Goal: Task Accomplishment & Management: Use online tool/utility

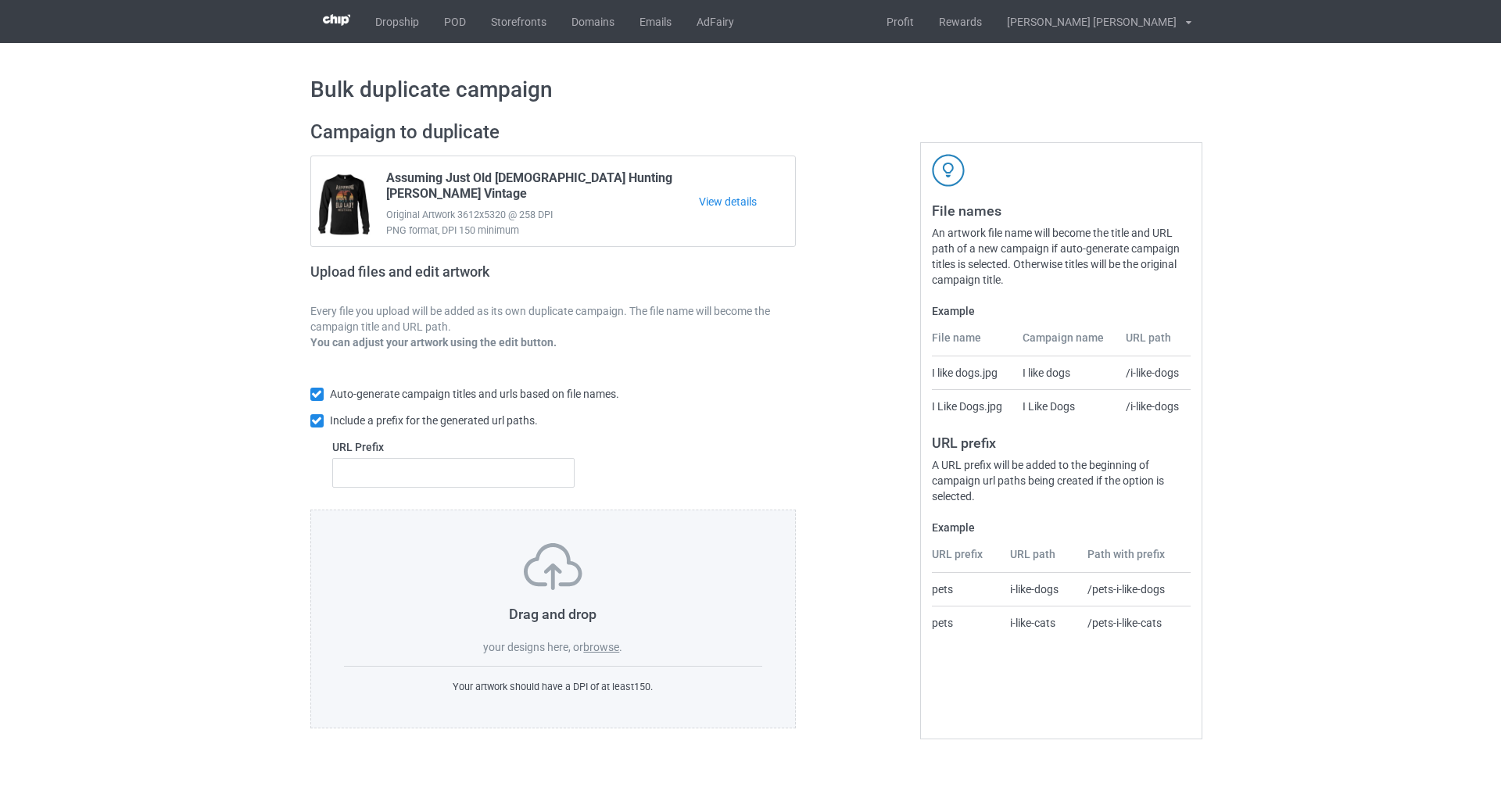
click at [614, 644] on label "browse" at bounding box center [601, 646] width 36 height 12
click at [0, 0] on input "browse" at bounding box center [0, 0] width 0 height 0
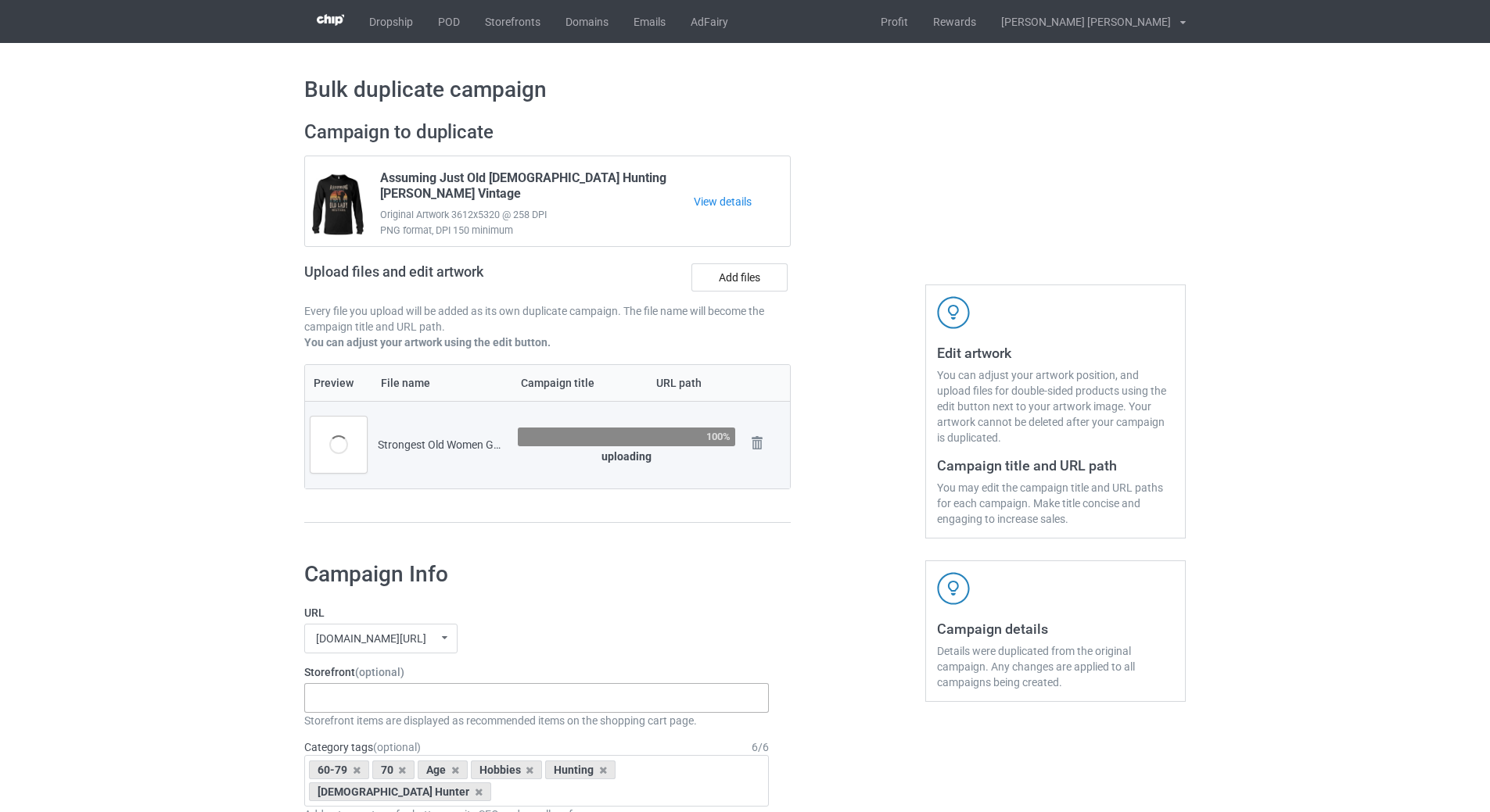
click at [331, 705] on input "text" at bounding box center [328, 698] width 25 height 13
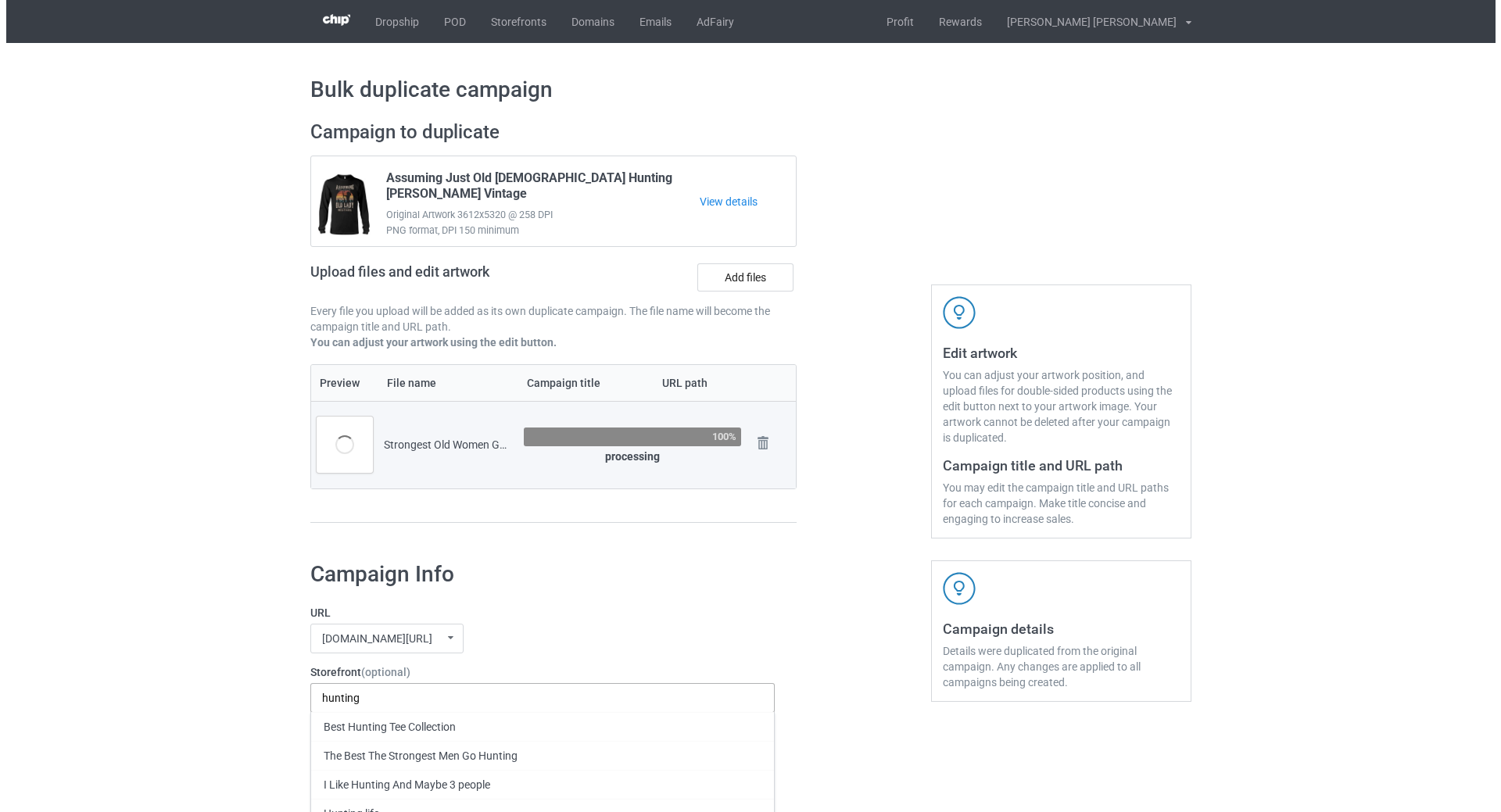
scroll to position [79, 0]
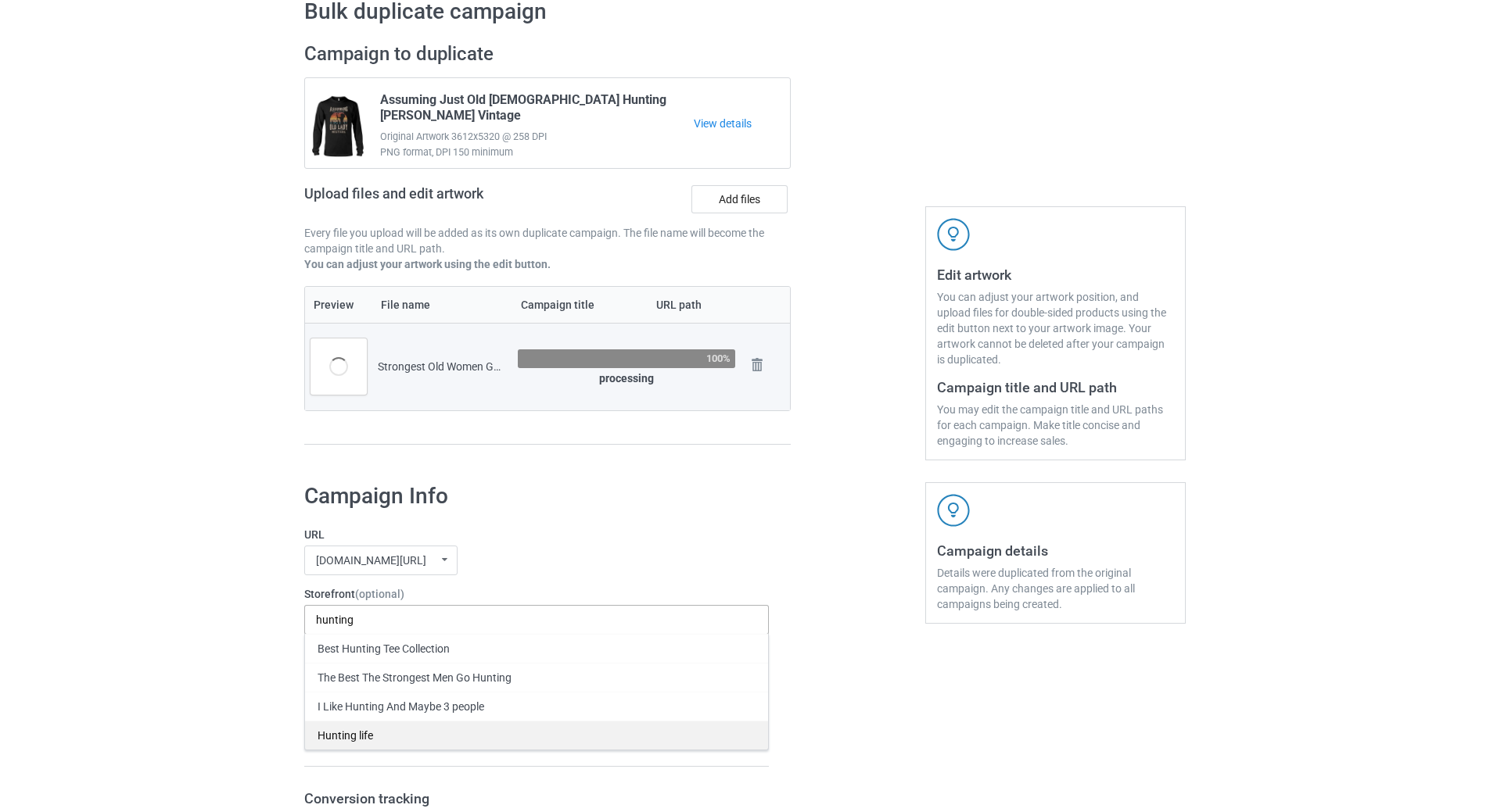
type input "hunting"
click at [373, 742] on div "Hunting life" at bounding box center [536, 735] width 463 height 29
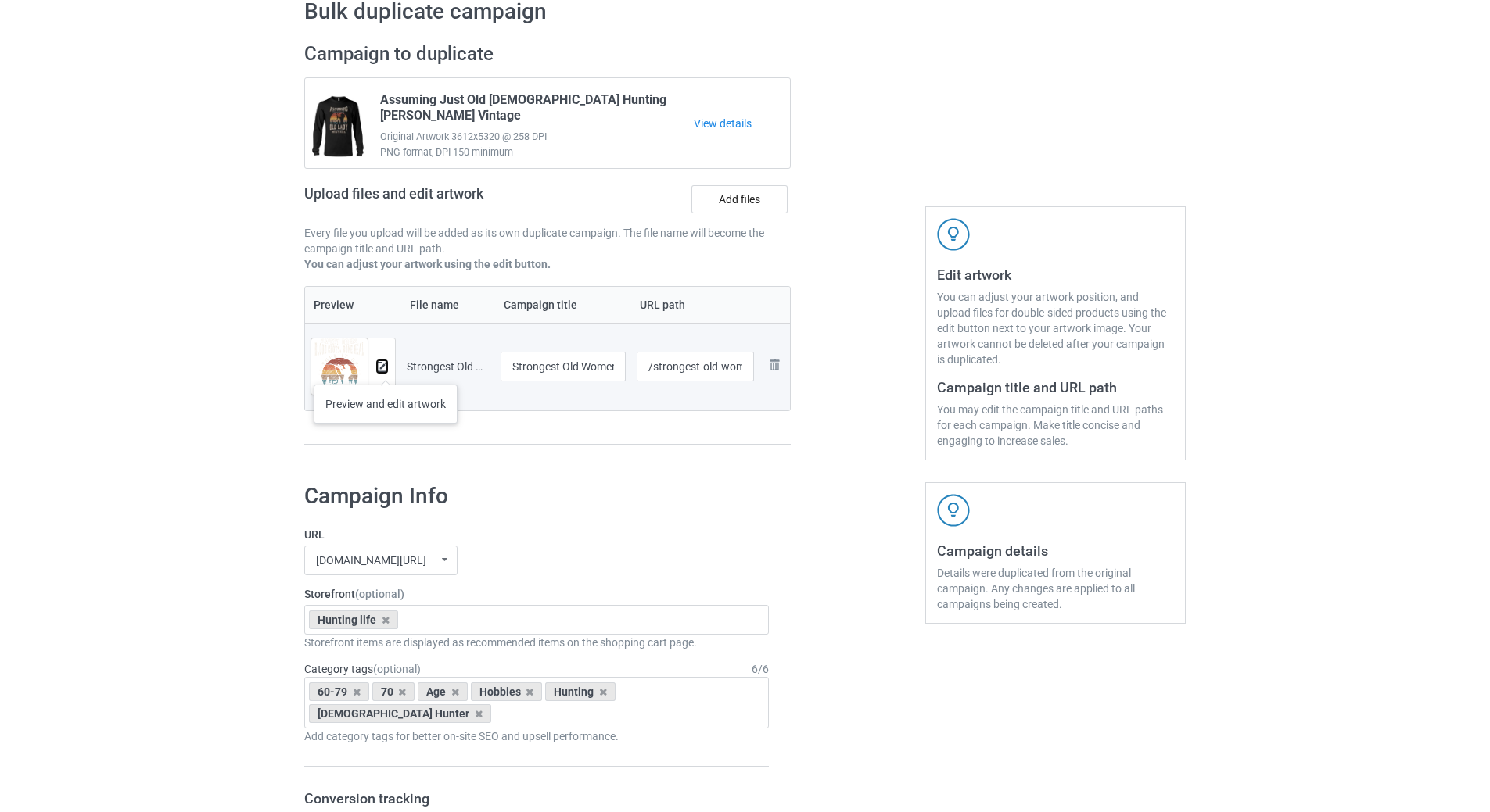
click at [385, 369] on img at bounding box center [381, 366] width 10 height 10
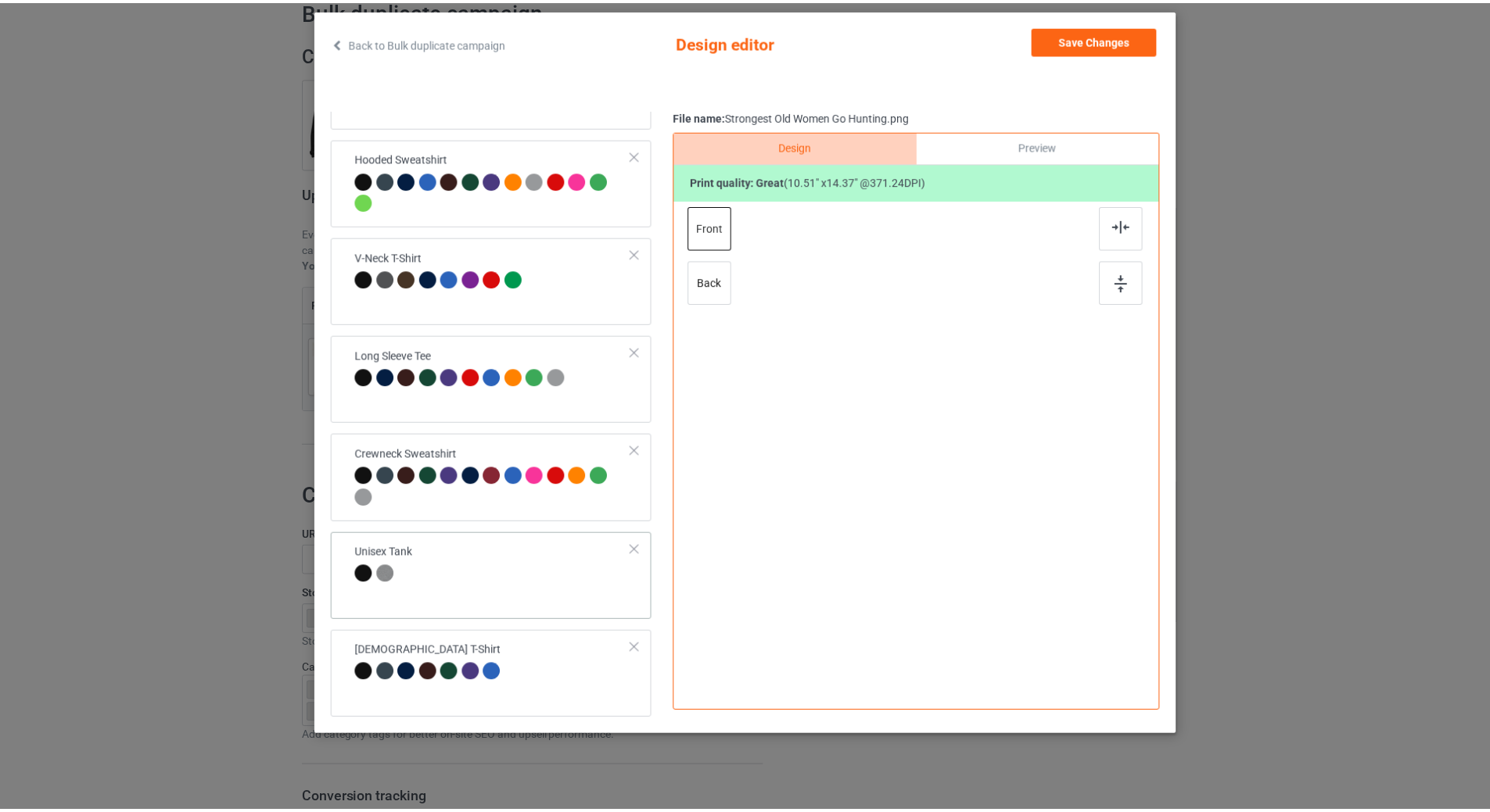
scroll to position [90, 0]
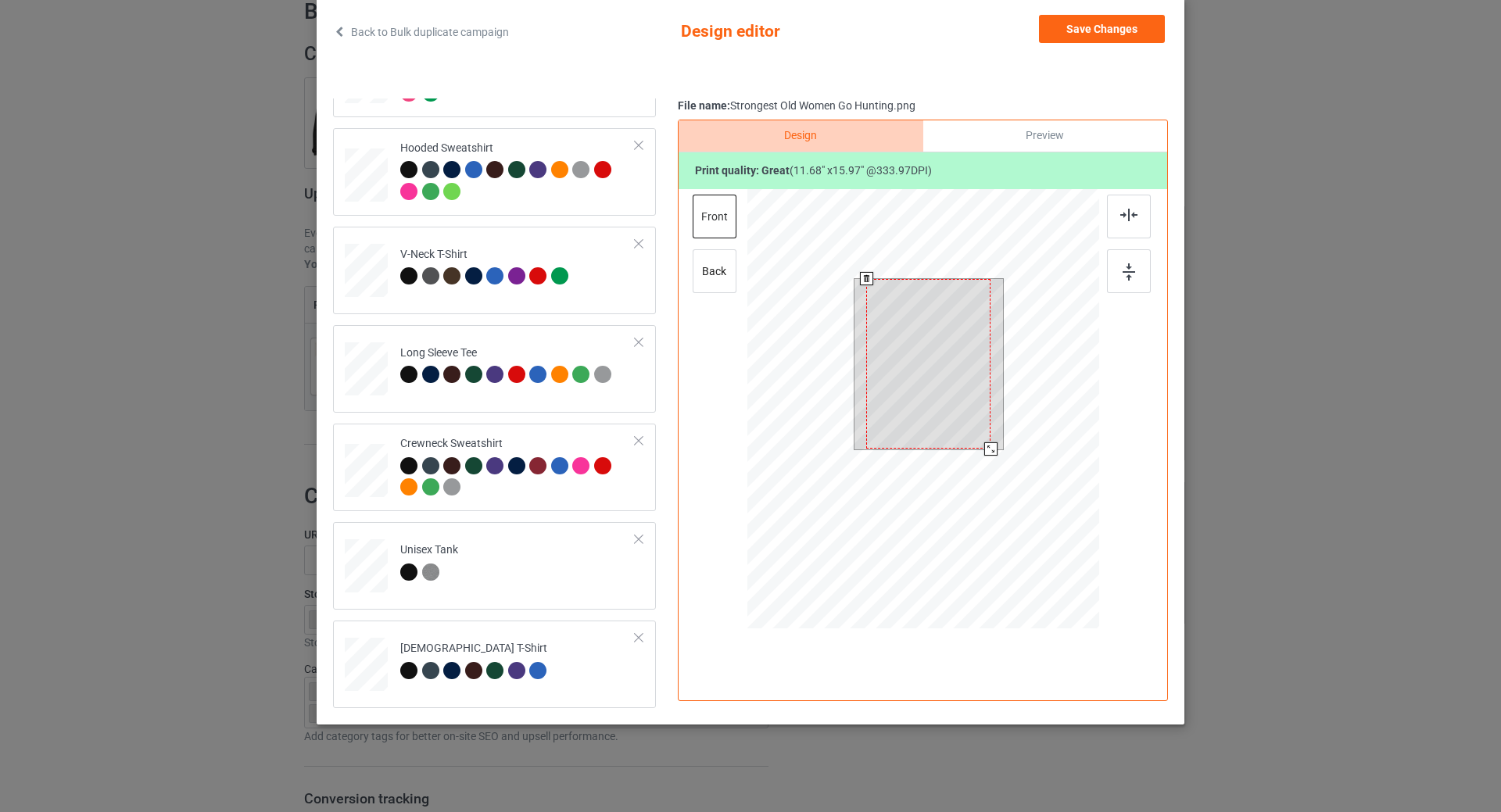
click at [985, 436] on div at bounding box center [927, 363] width 124 height 169
click at [987, 446] on div at bounding box center [990, 448] width 13 height 13
click at [955, 386] on div at bounding box center [932, 362] width 122 height 168
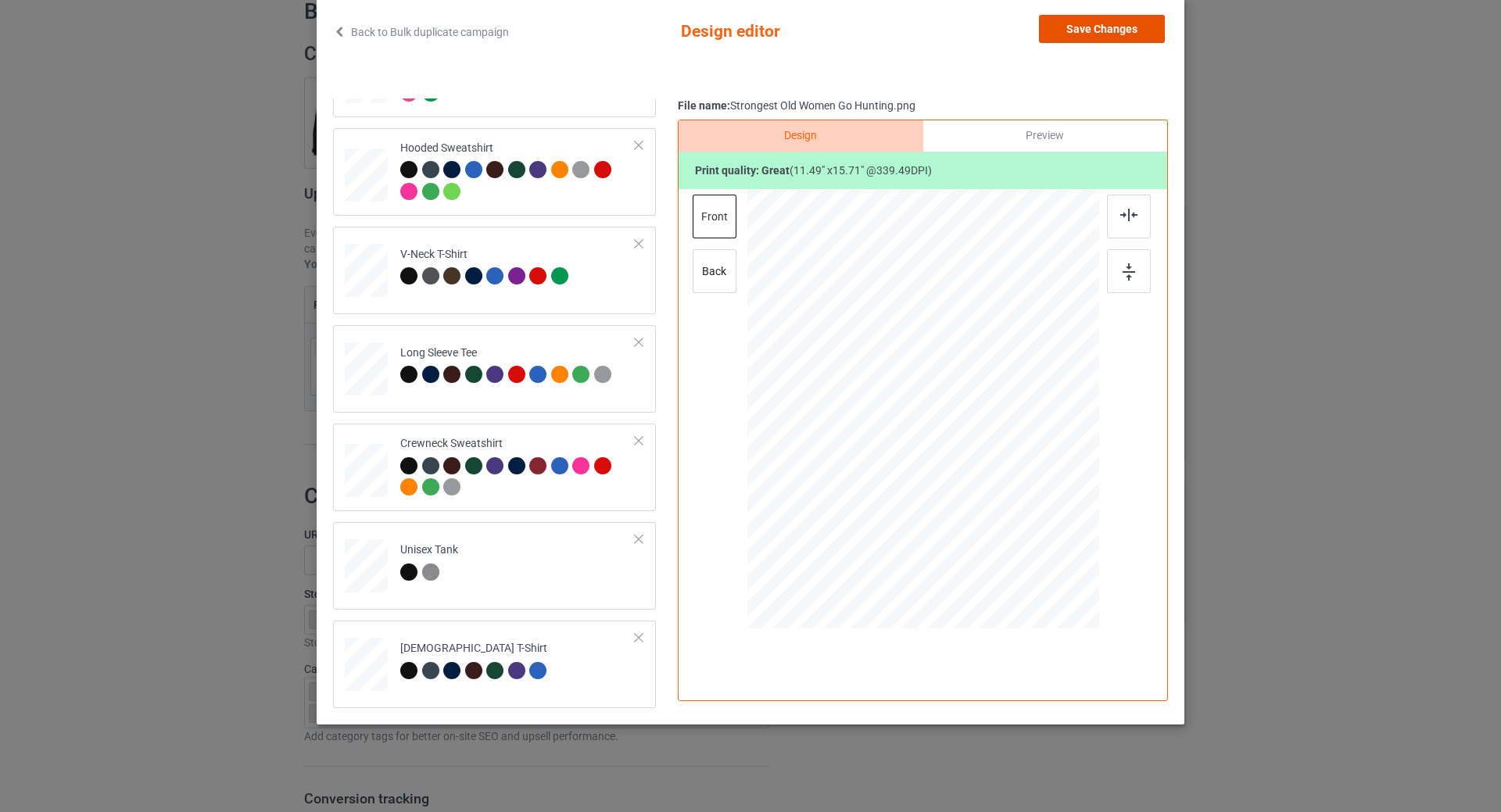
click at [1087, 29] on button "Save Changes" at bounding box center [1102, 29] width 126 height 28
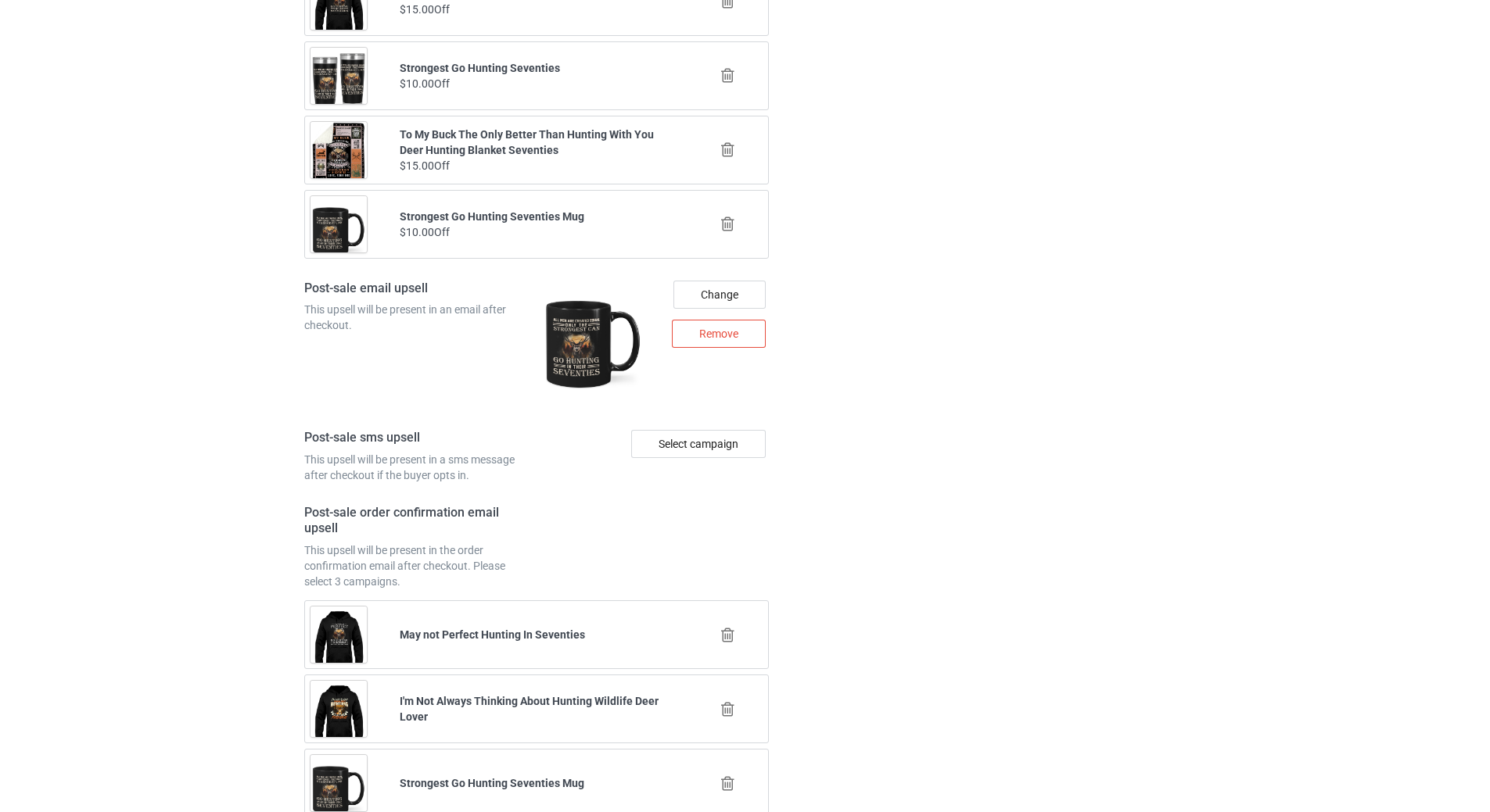
scroll to position [2052, 0]
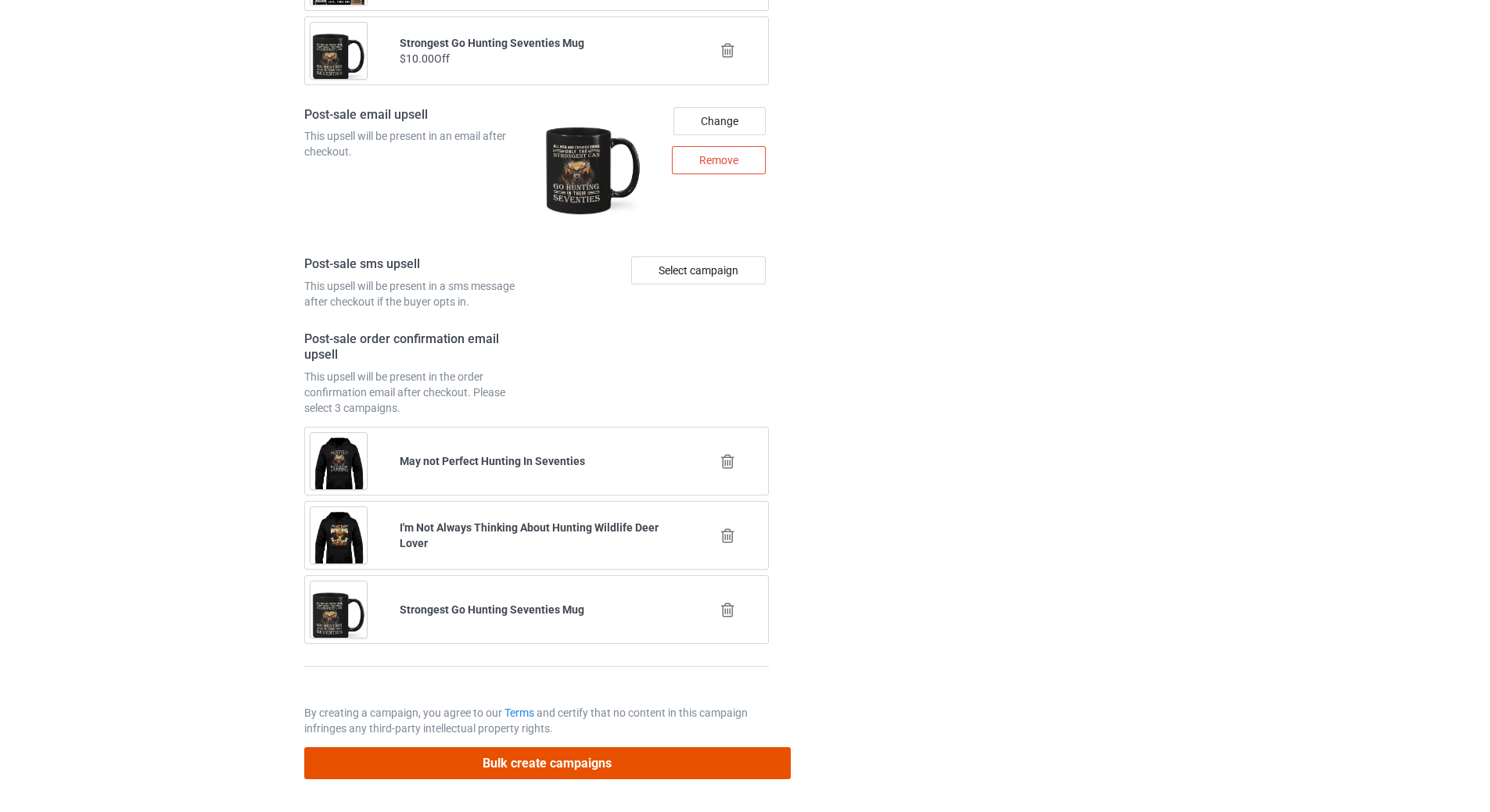
click at [567, 770] on button "Bulk create campaigns" at bounding box center [547, 764] width 487 height 32
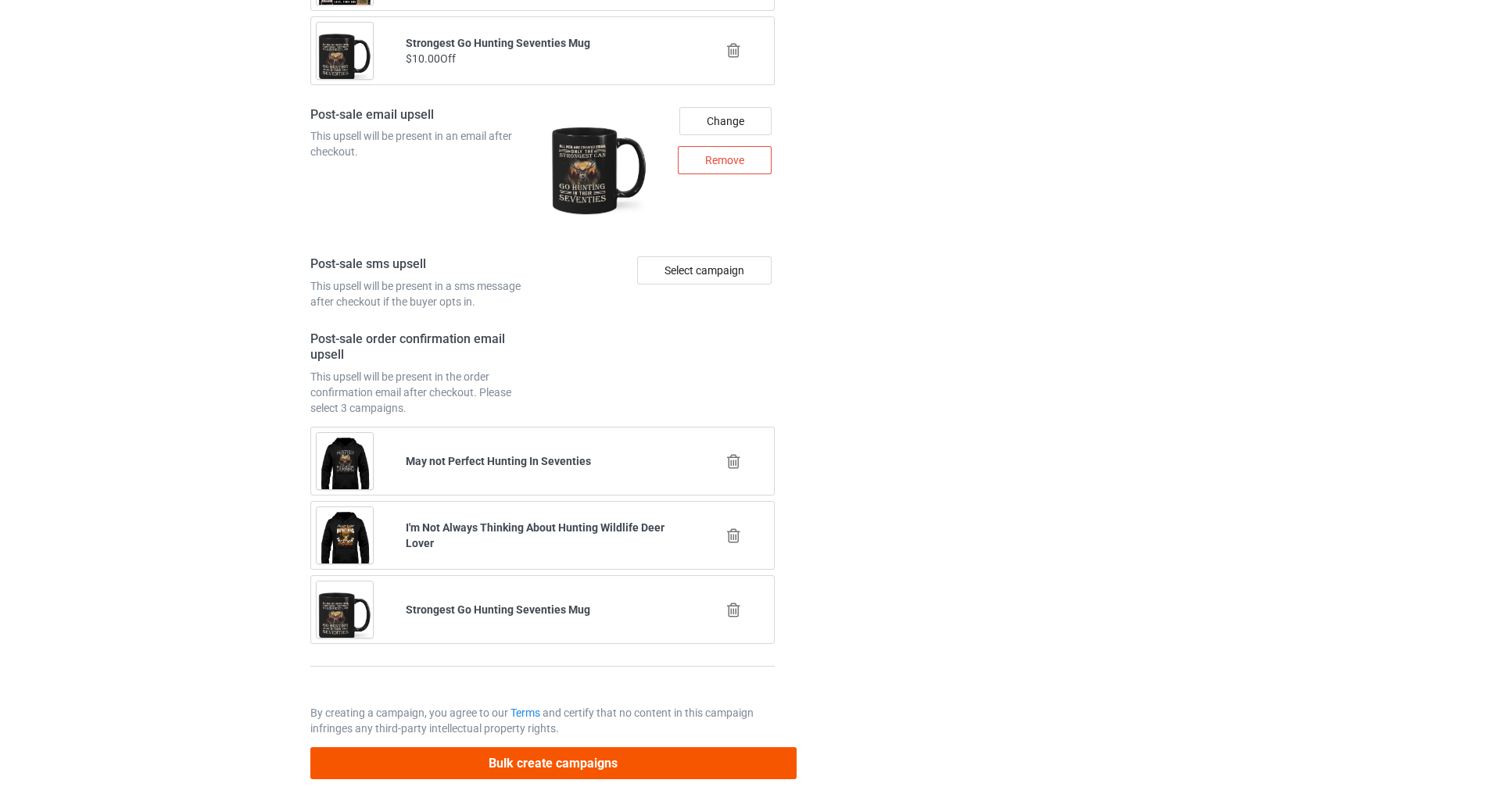
scroll to position [0, 0]
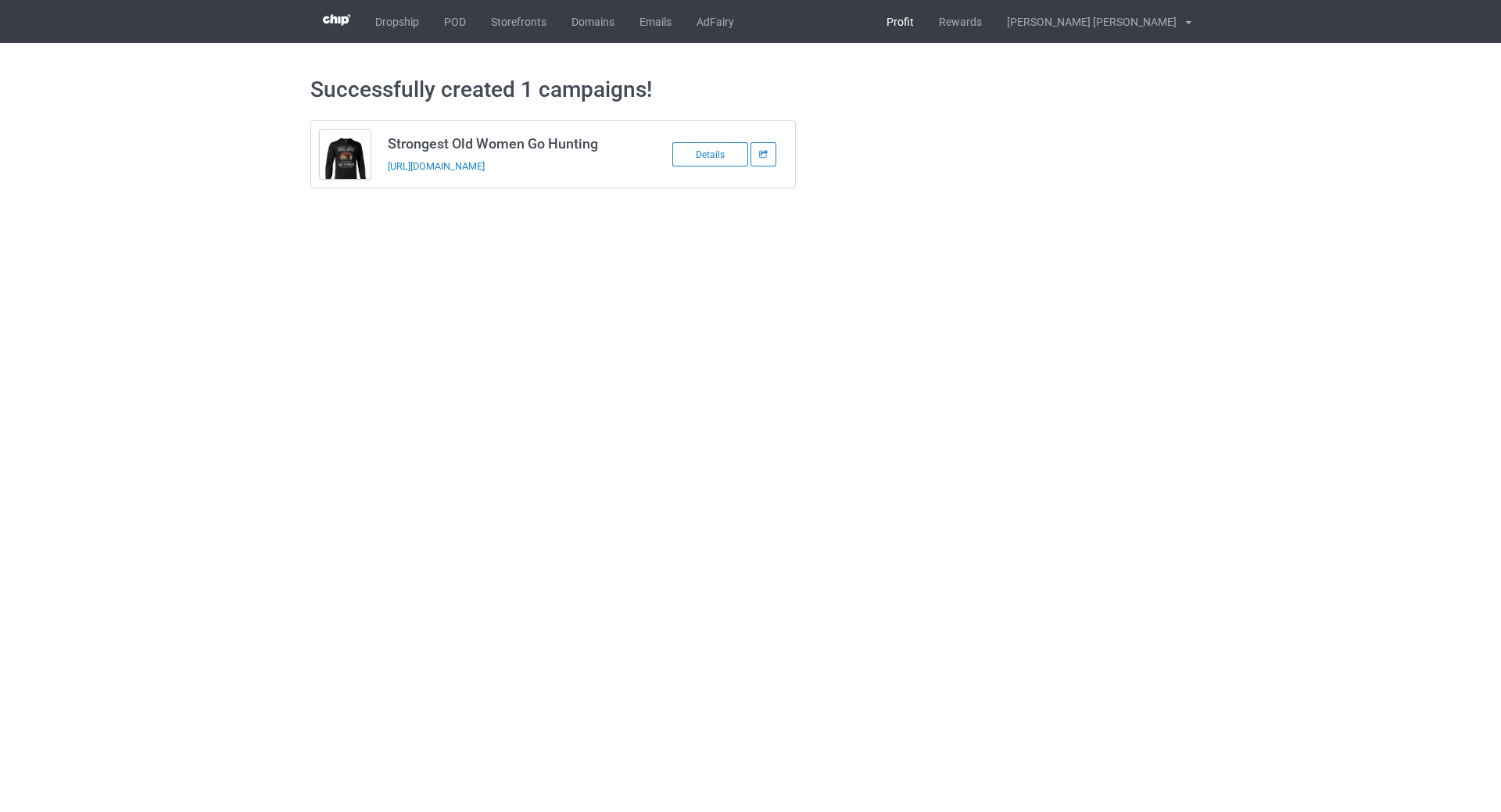
click at [927, 18] on link "Profit" at bounding box center [900, 21] width 52 height 43
